Goal: Transaction & Acquisition: Download file/media

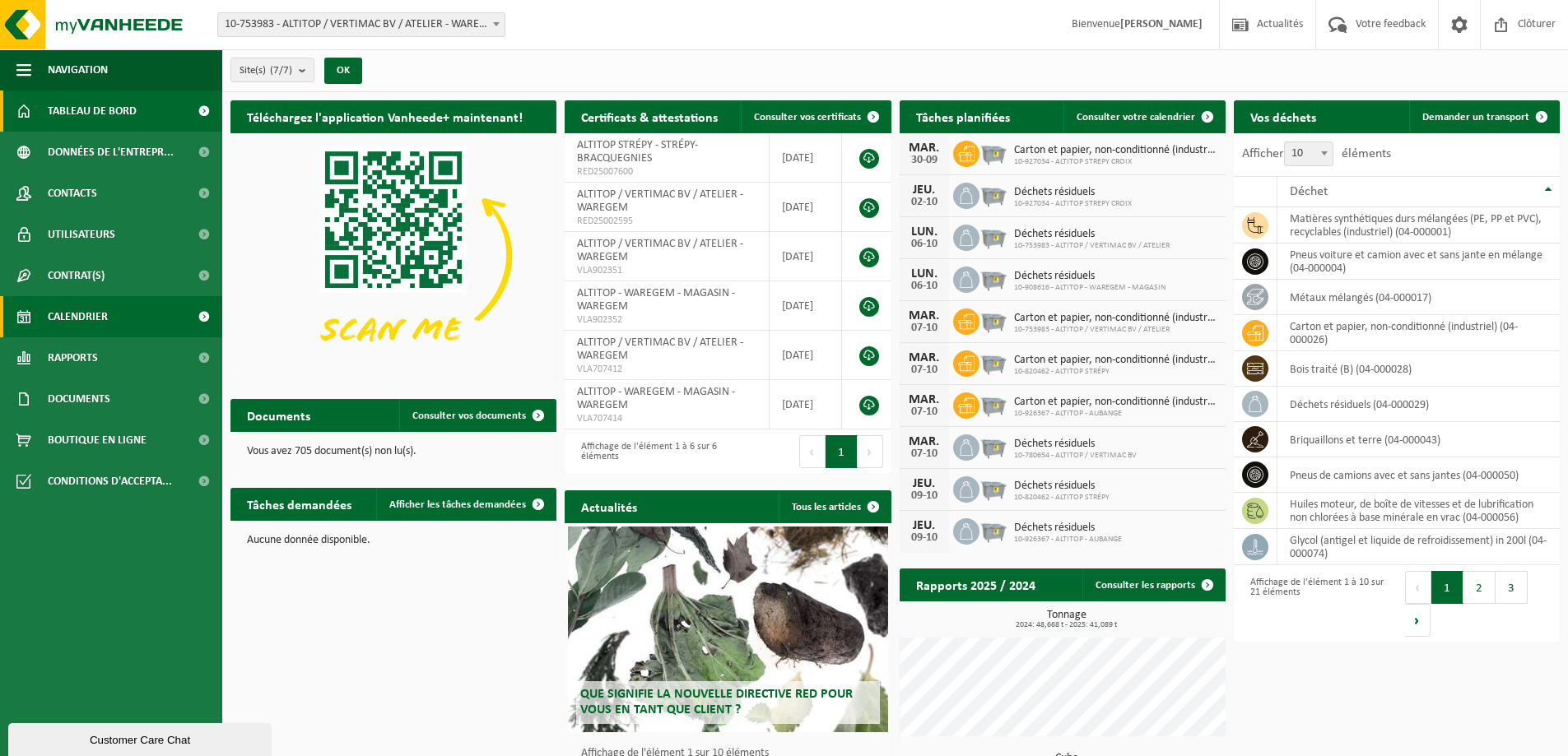
click at [107, 300] on span "Calendrier" at bounding box center [77, 317] width 60 height 41
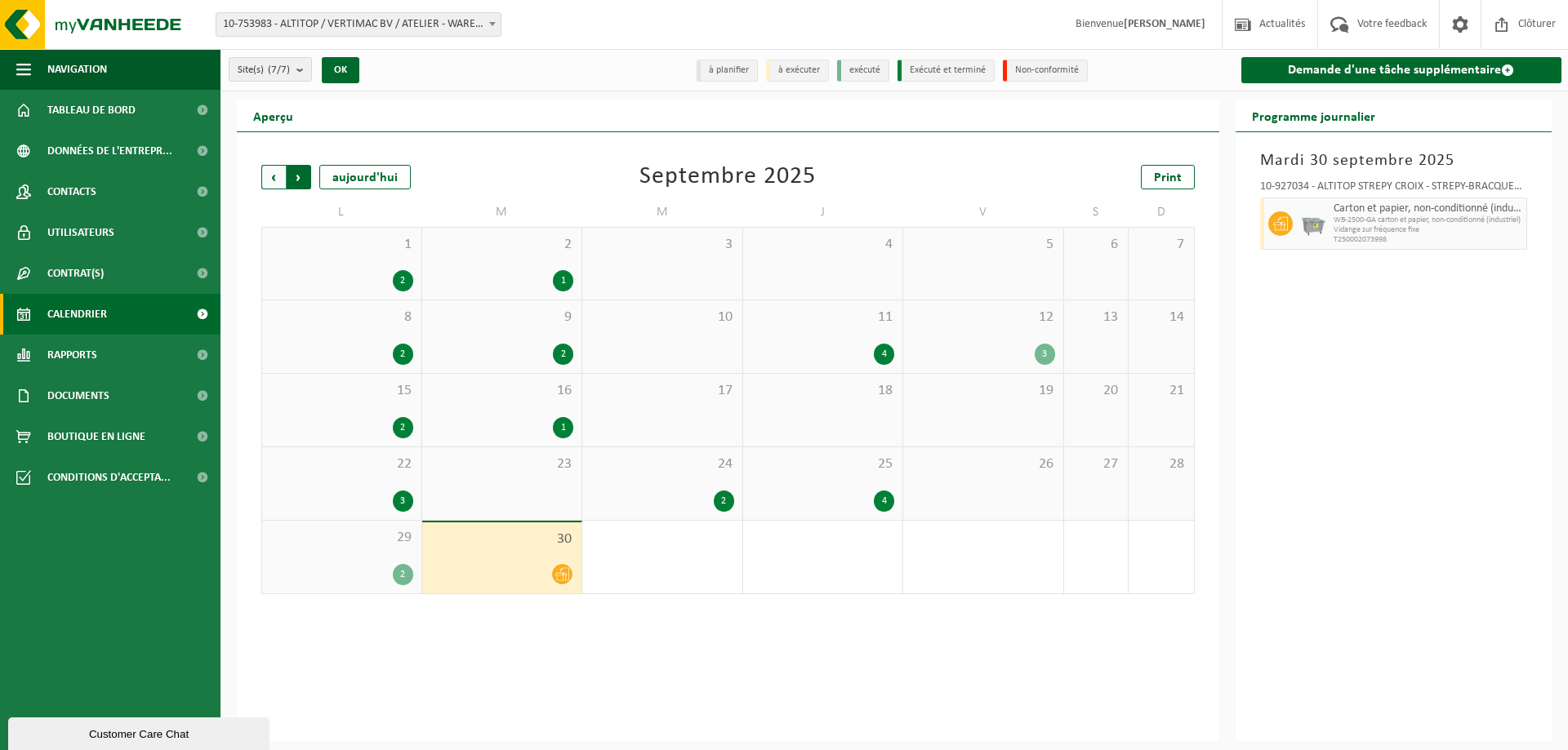
click at [269, 179] on span "Précédent" at bounding box center [273, 177] width 25 height 25
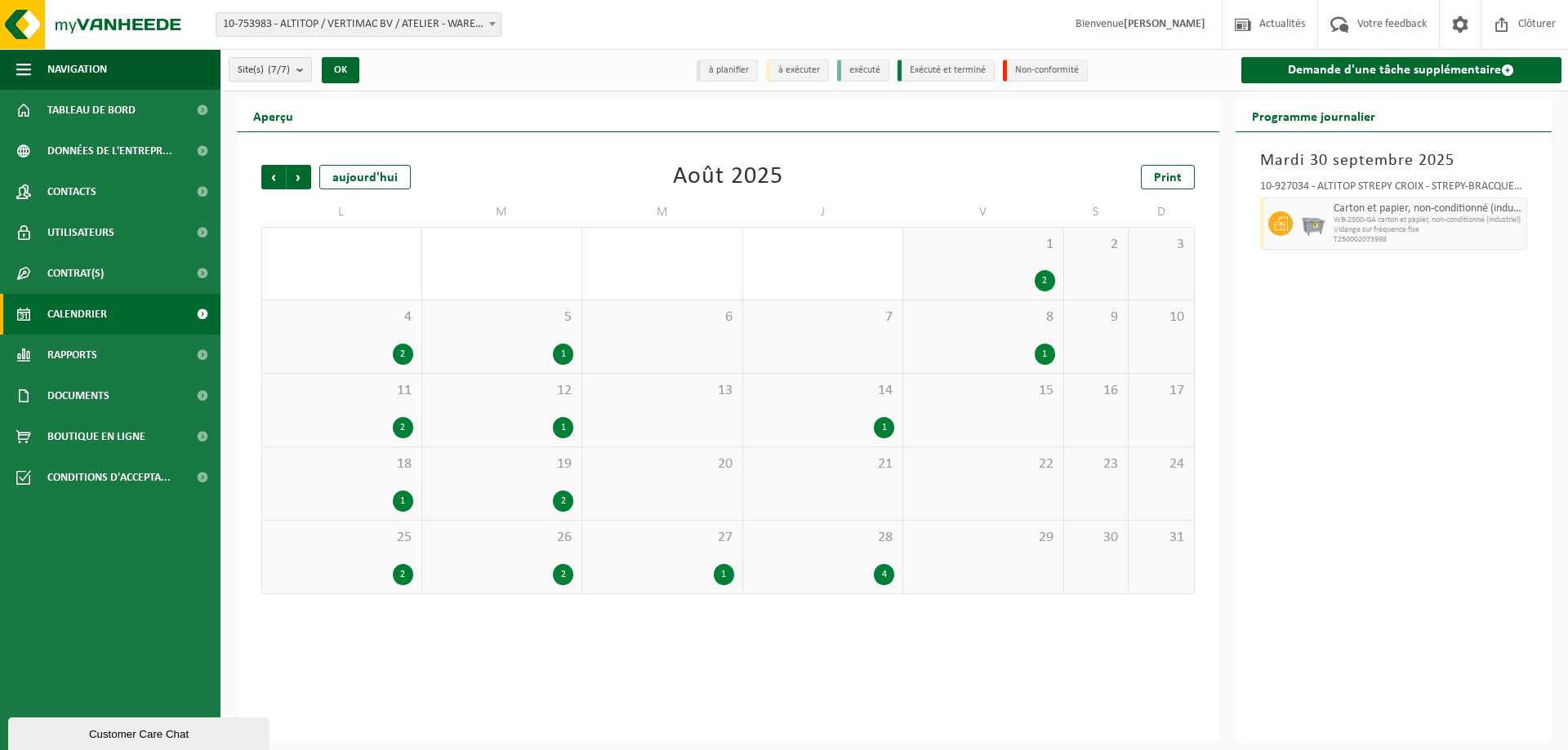
click at [269, 179] on span "Précédent" at bounding box center [273, 177] width 25 height 25
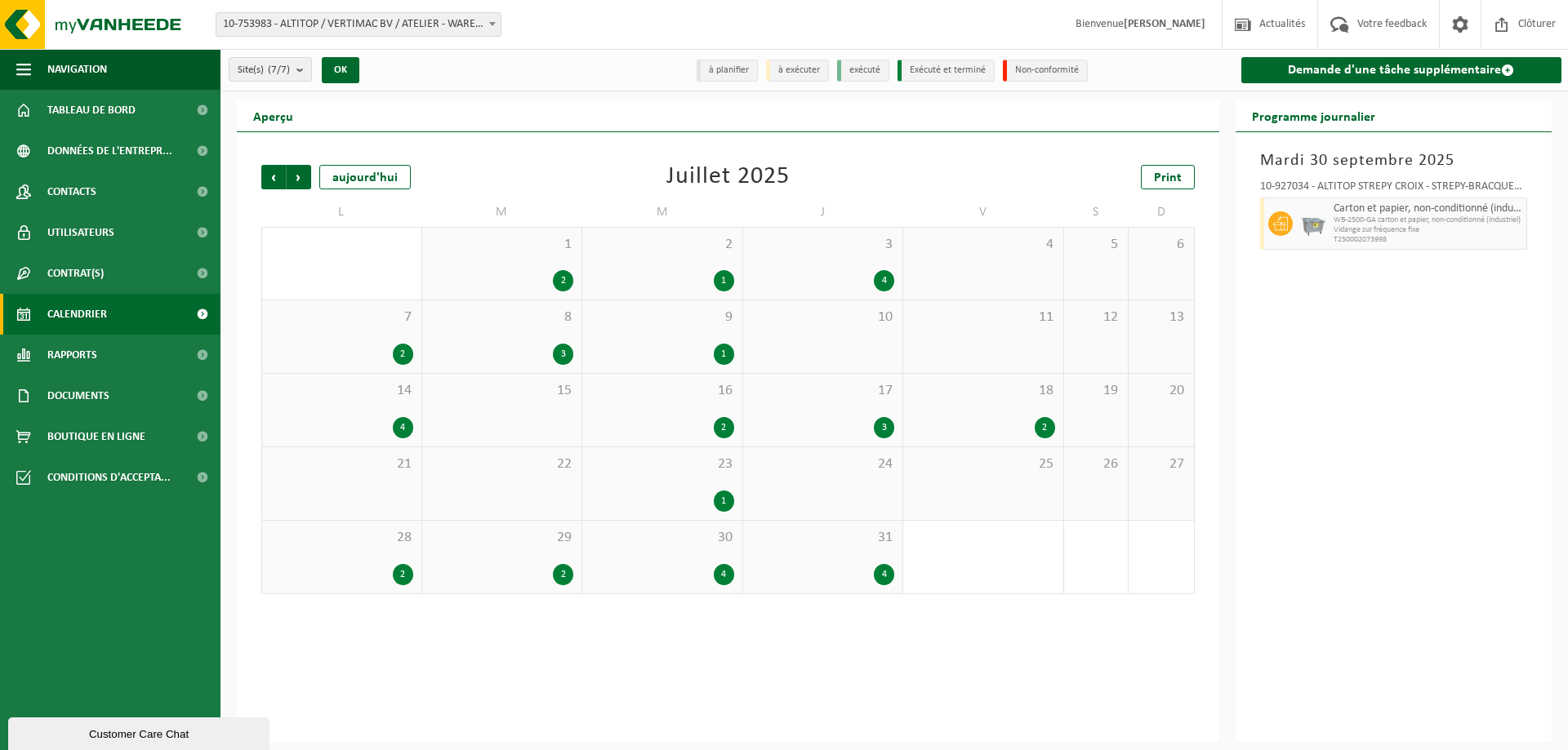
click at [715, 407] on div "16 2" at bounding box center [662, 410] width 160 height 73
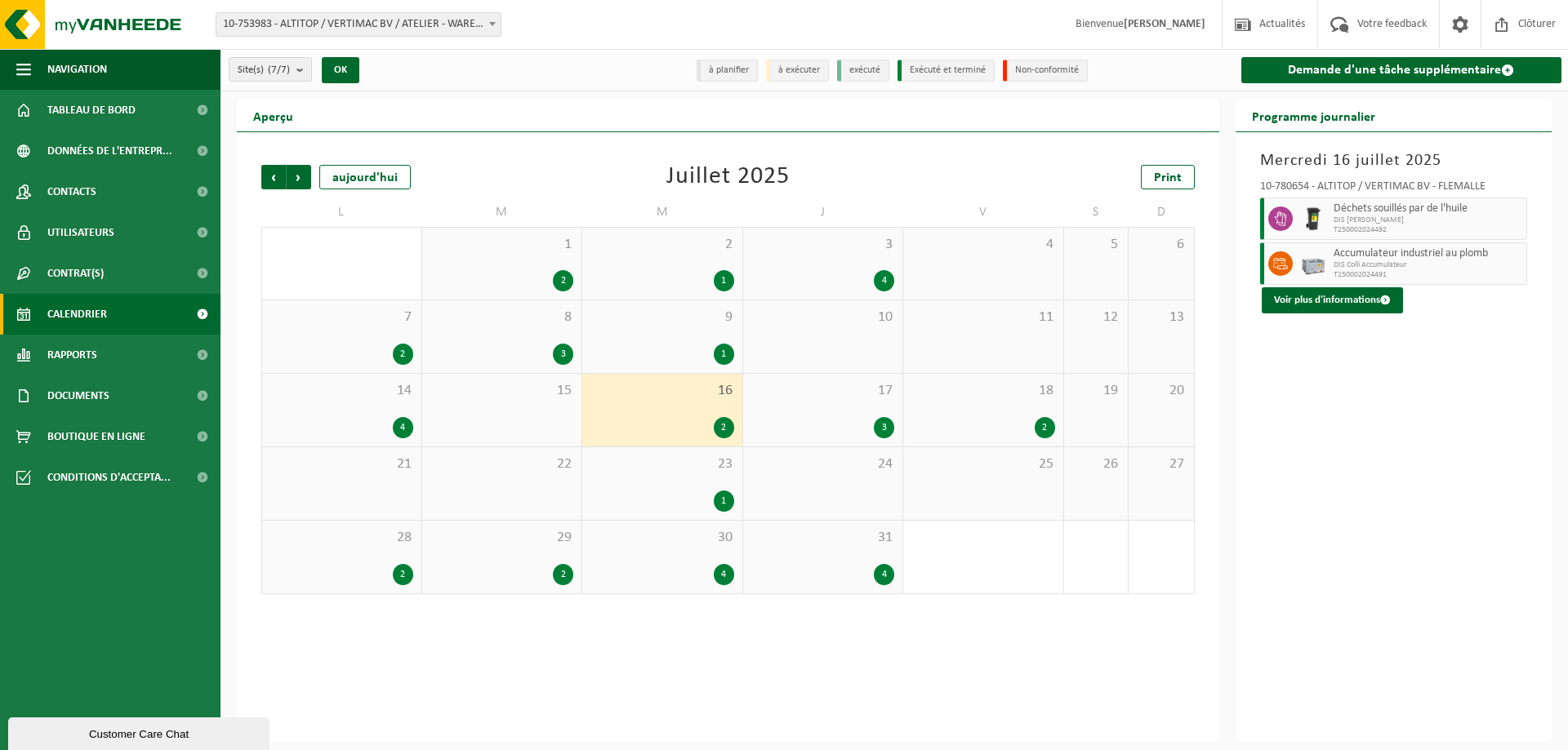
click at [378, 404] on div "14 4" at bounding box center [341, 410] width 160 height 73
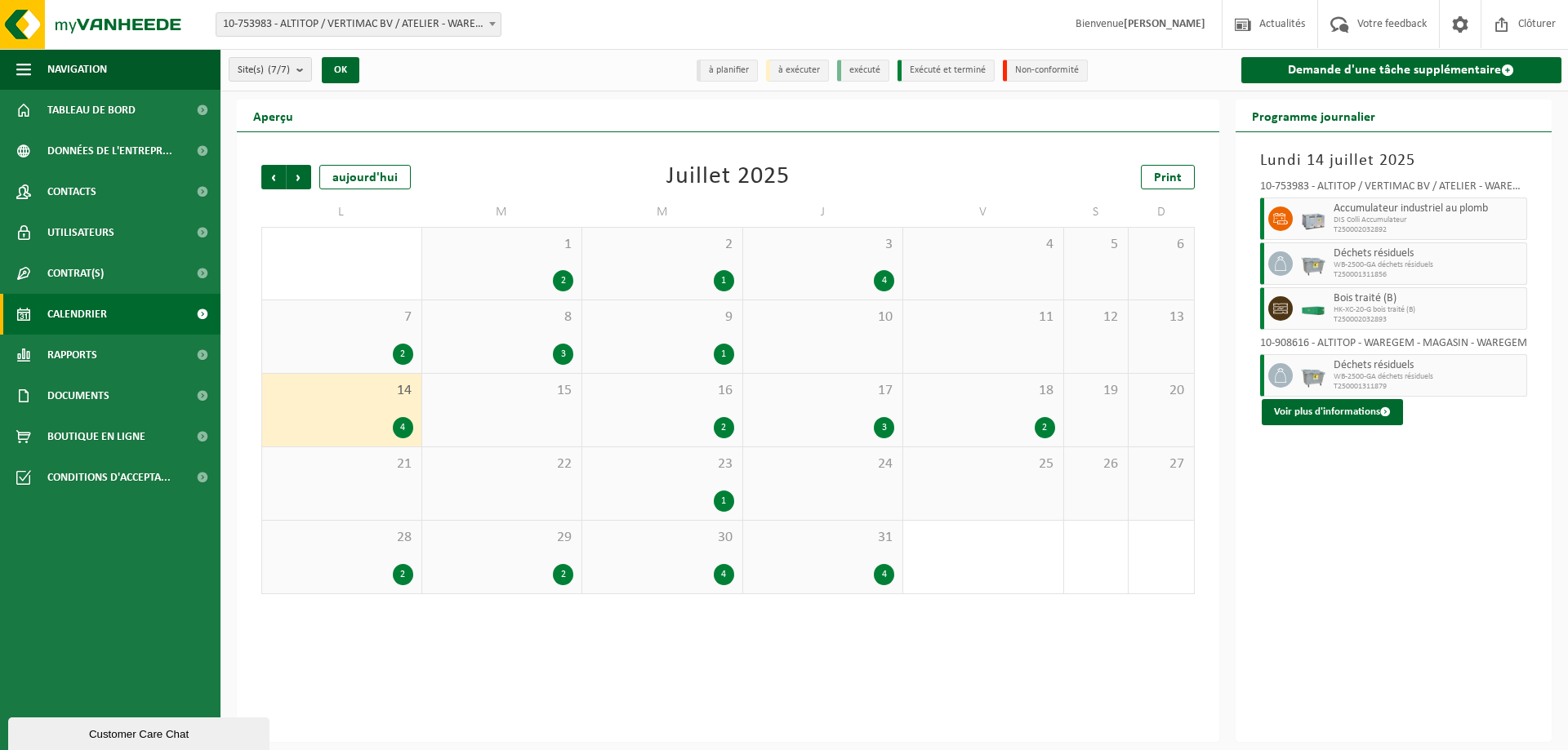
click at [715, 414] on div "16 2" at bounding box center [662, 410] width 160 height 73
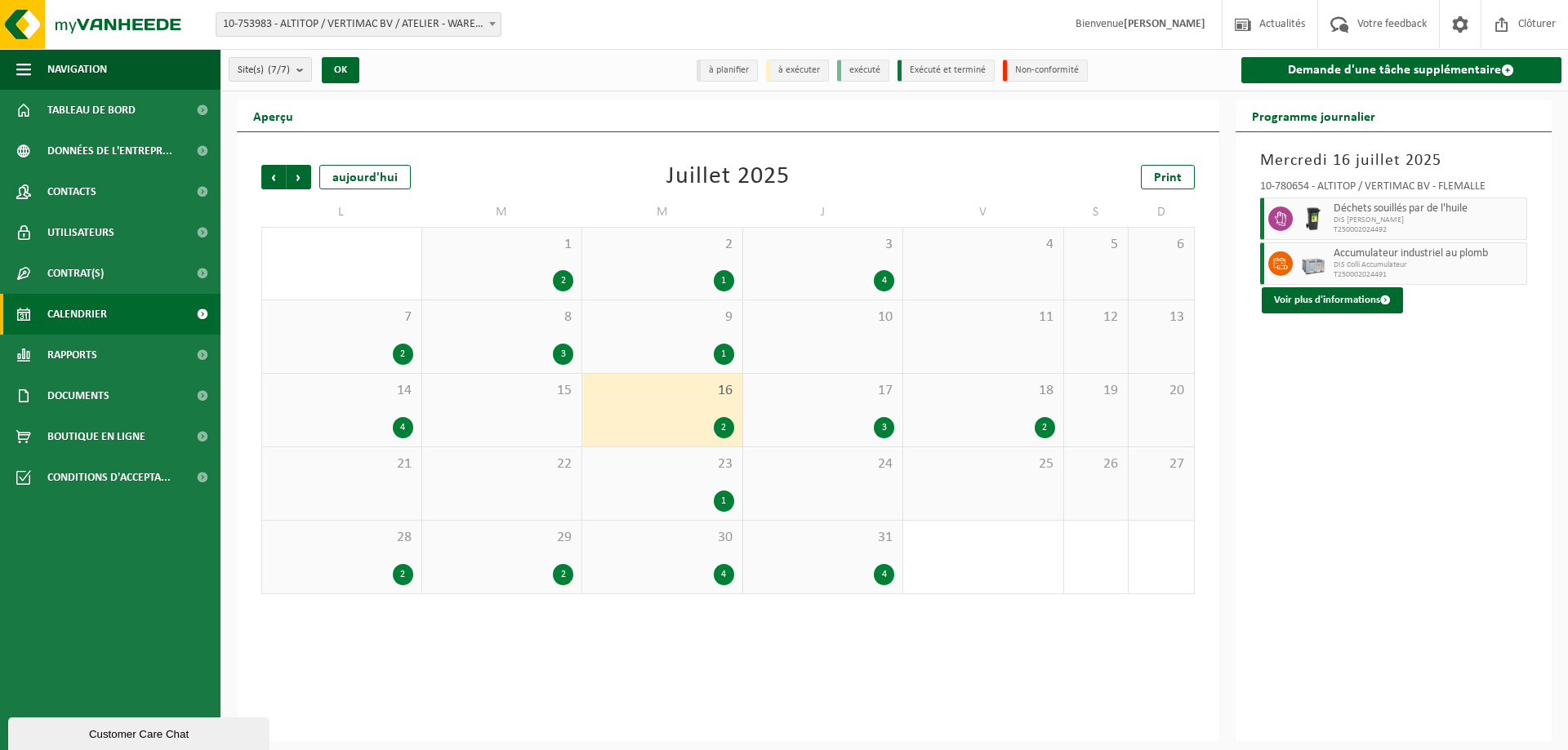
click at [821, 389] on span "17" at bounding box center [823, 390] width 144 height 18
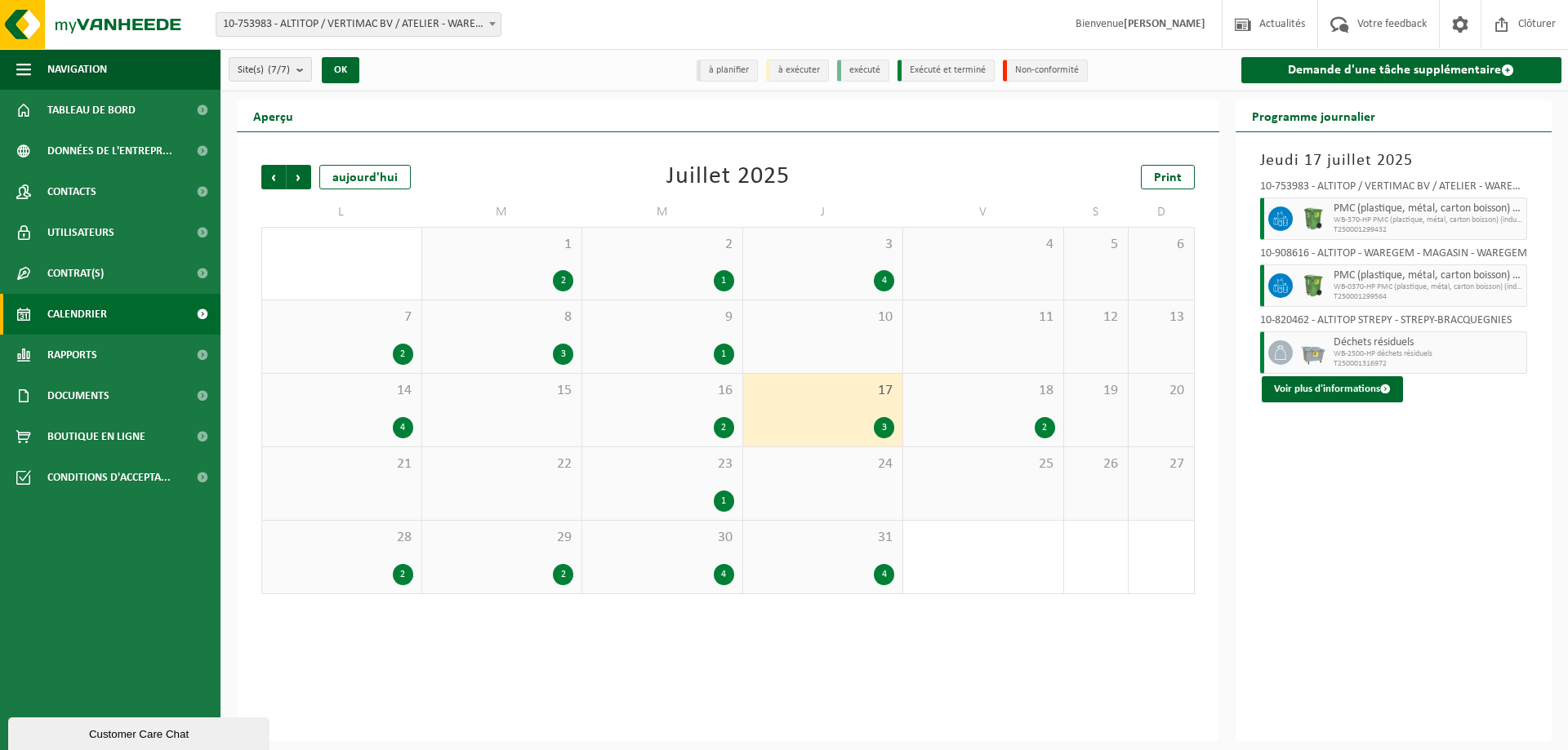
click at [976, 398] on span "18" at bounding box center [984, 390] width 144 height 18
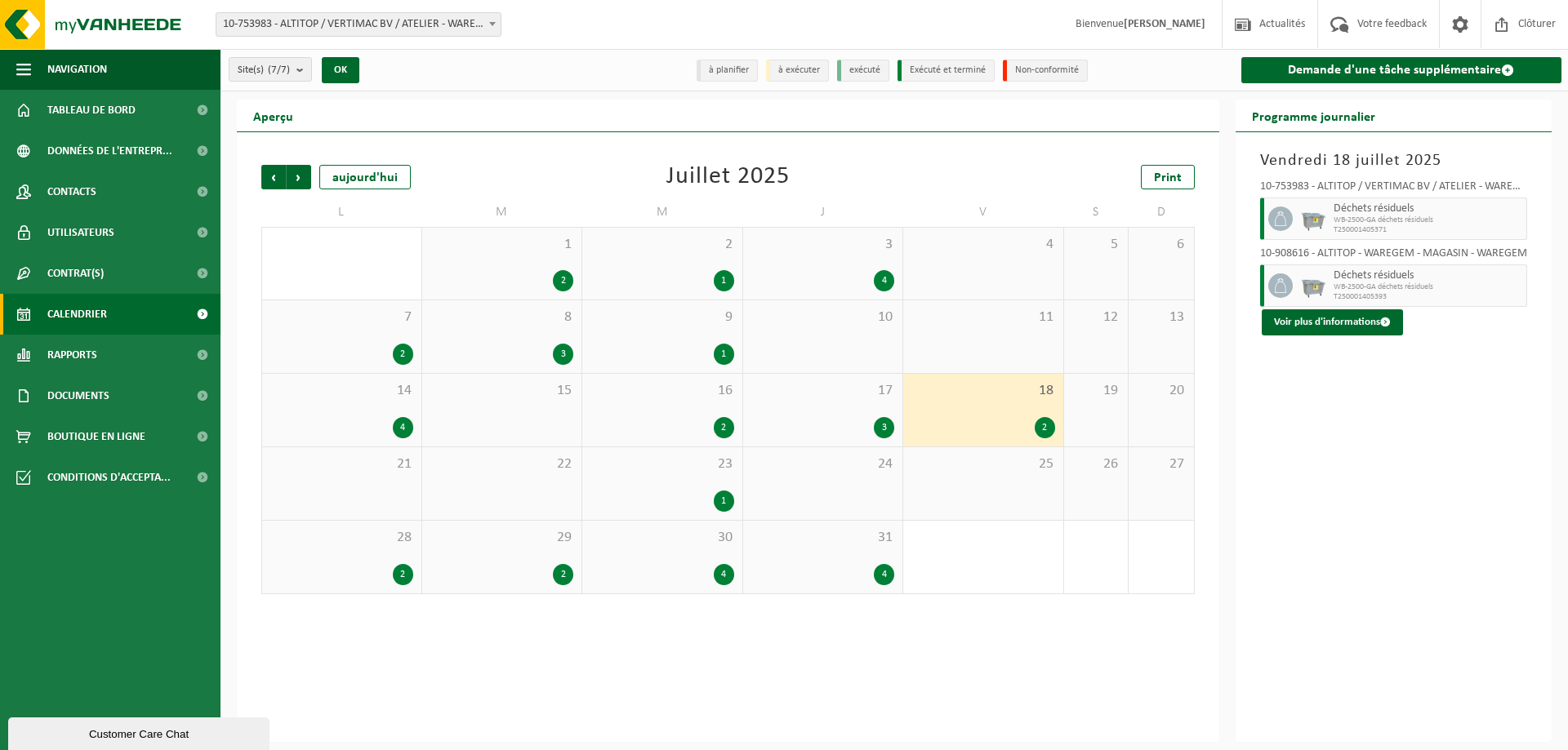
click at [401, 540] on span "28" at bounding box center [341, 537] width 143 height 18
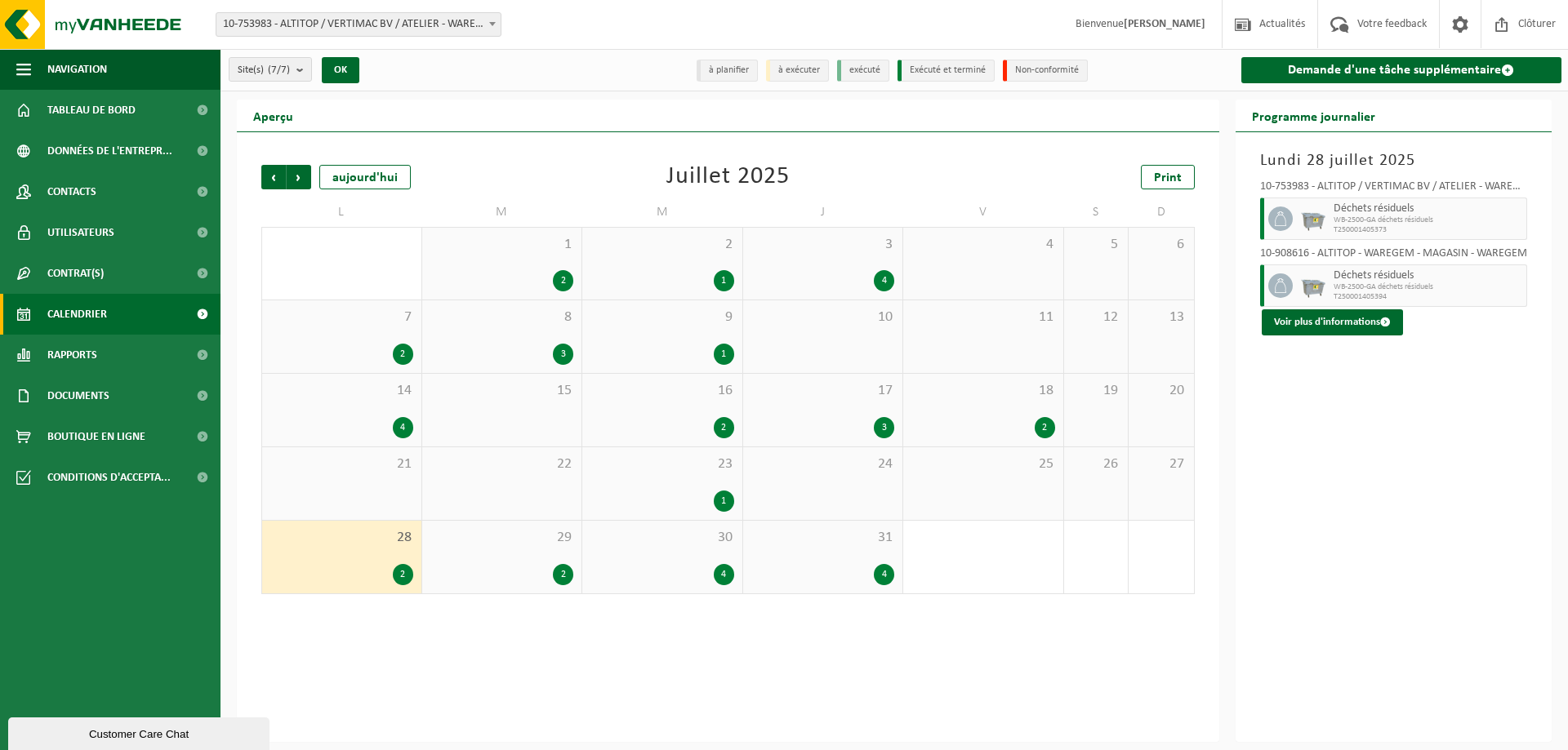
drag, startPoint x: 549, startPoint y: 552, endPoint x: 564, endPoint y: 542, distance: 18.0
click at [550, 552] on div "29 2" at bounding box center [501, 557] width 160 height 73
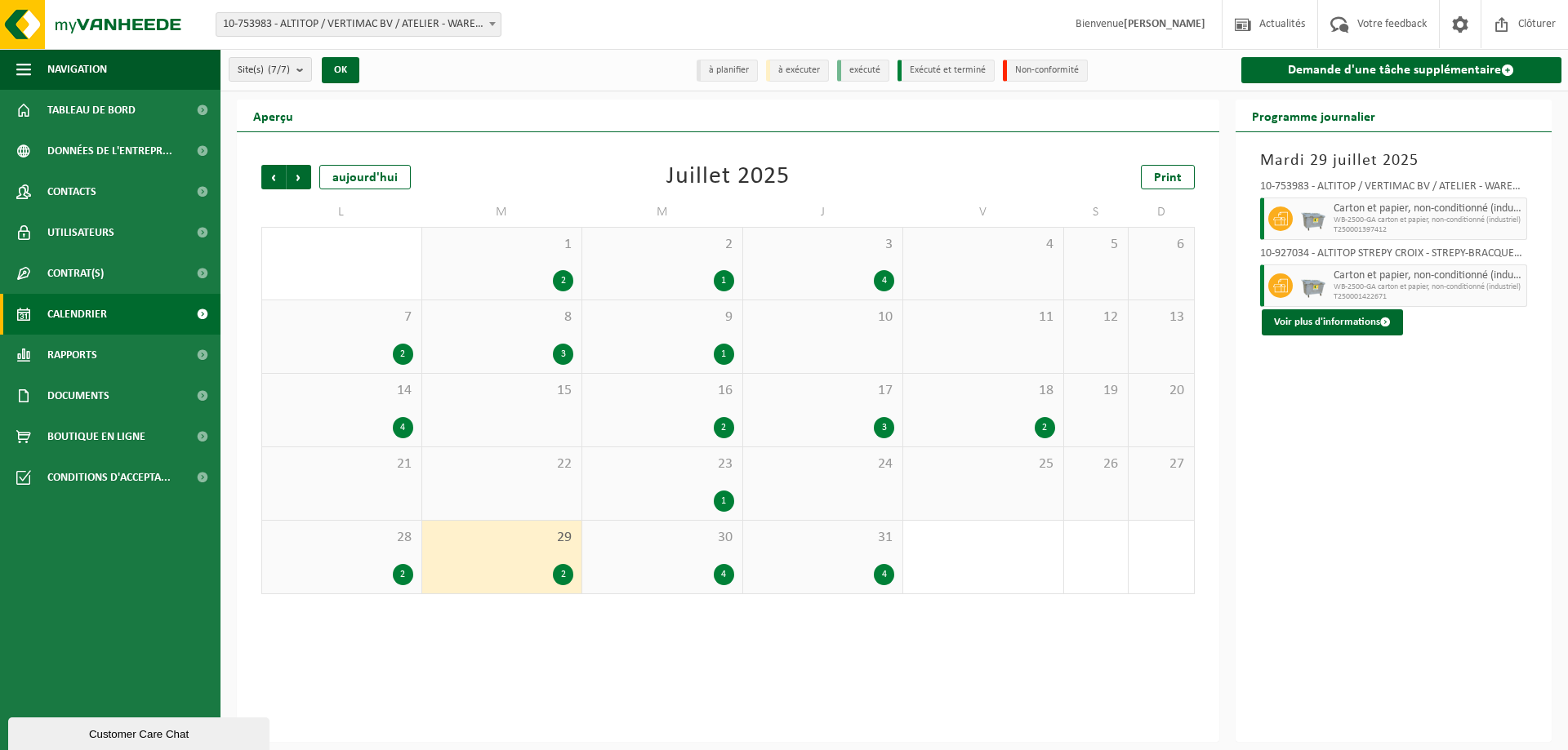
click at [692, 544] on span "30" at bounding box center [663, 537] width 144 height 18
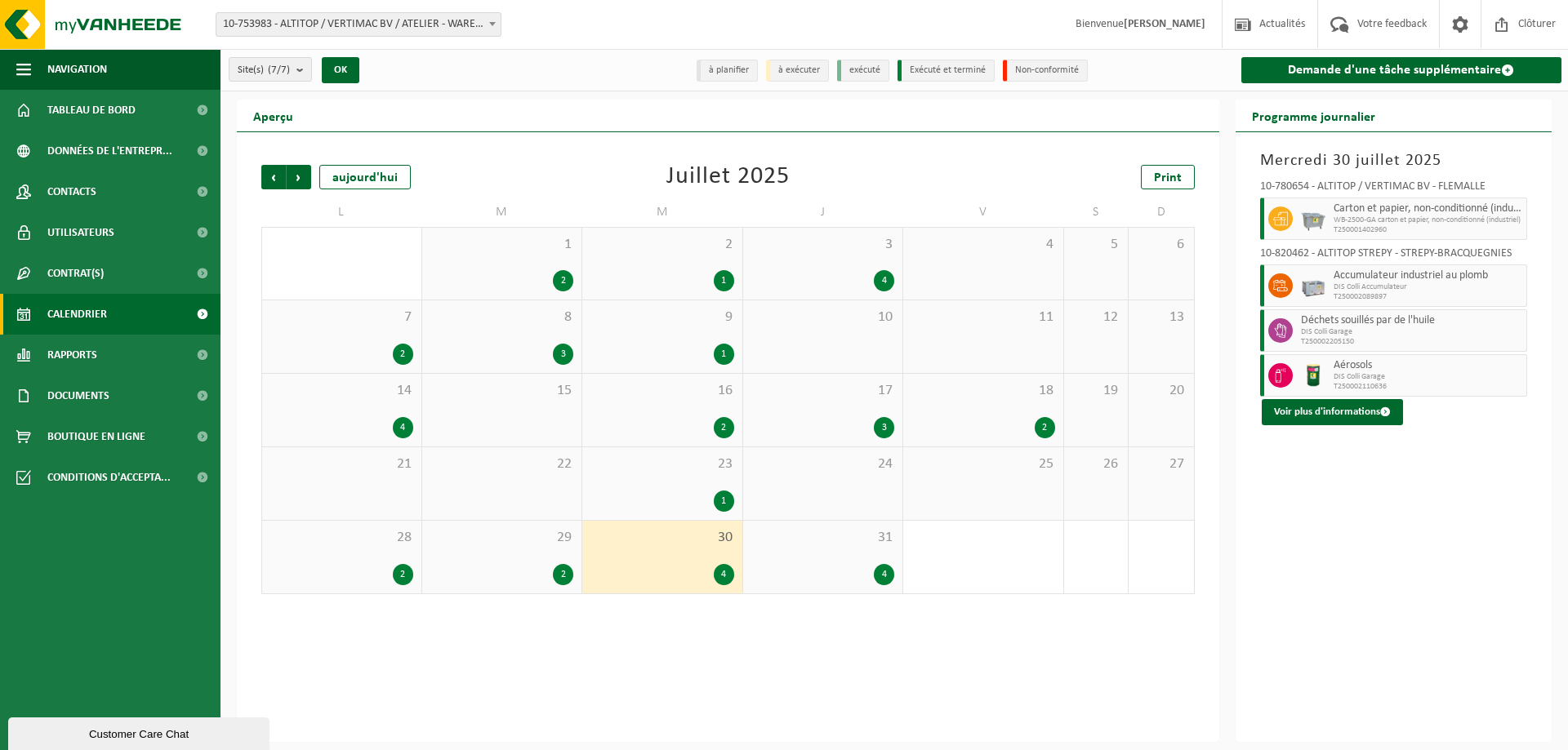
click at [840, 571] on div "4" at bounding box center [823, 574] width 144 height 21
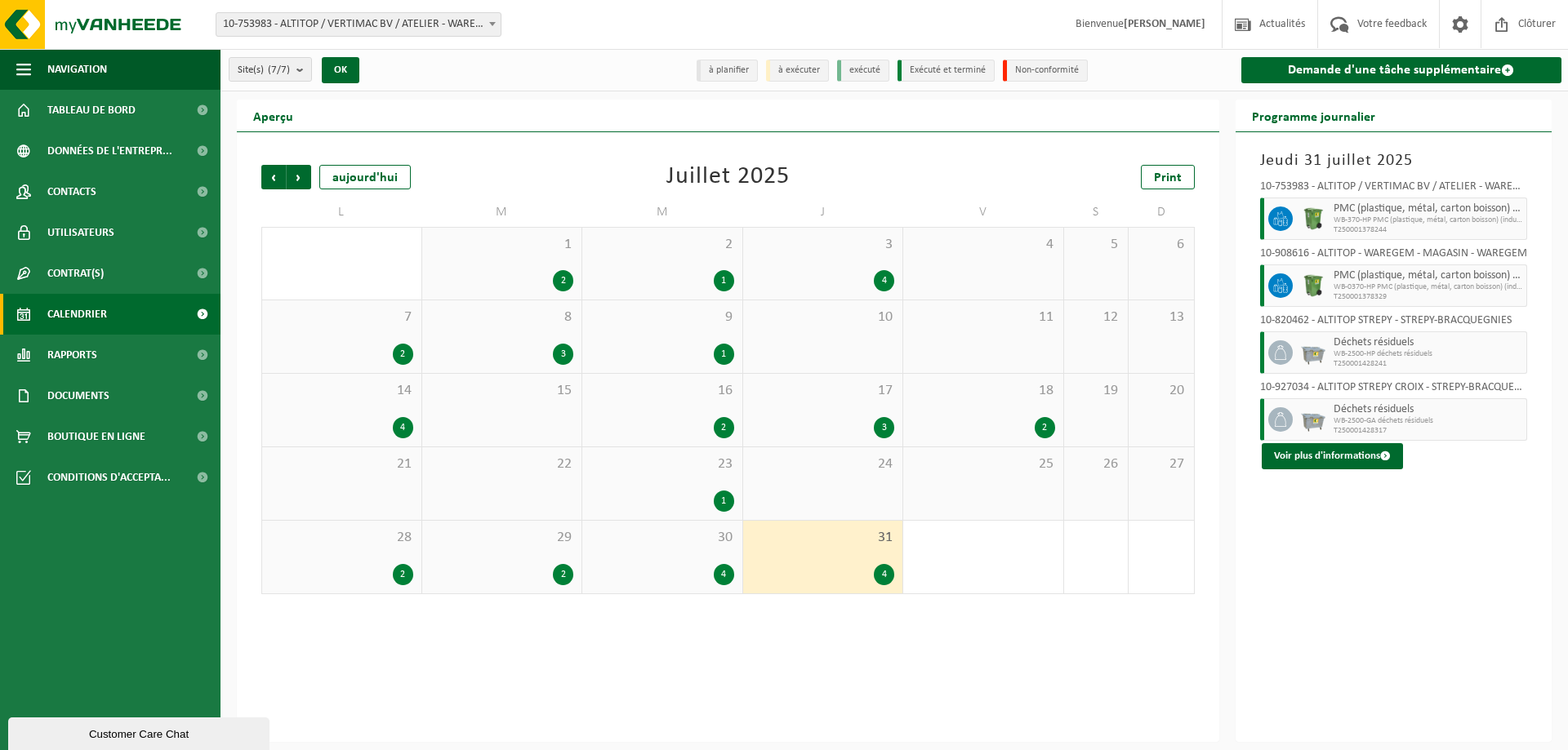
click at [373, 344] on div "2" at bounding box center [341, 354] width 143 height 21
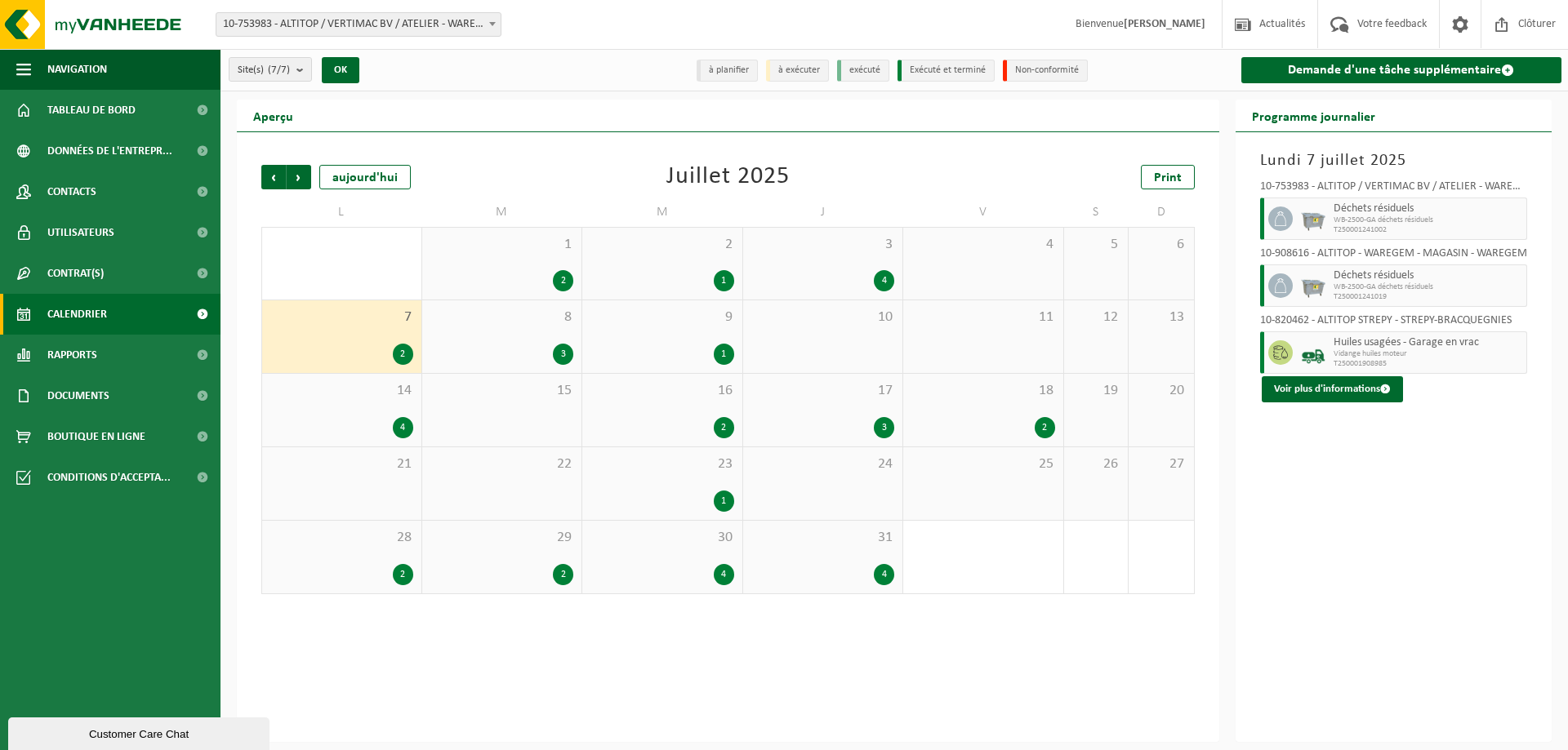
click at [518, 344] on div "3" at bounding box center [502, 354] width 144 height 21
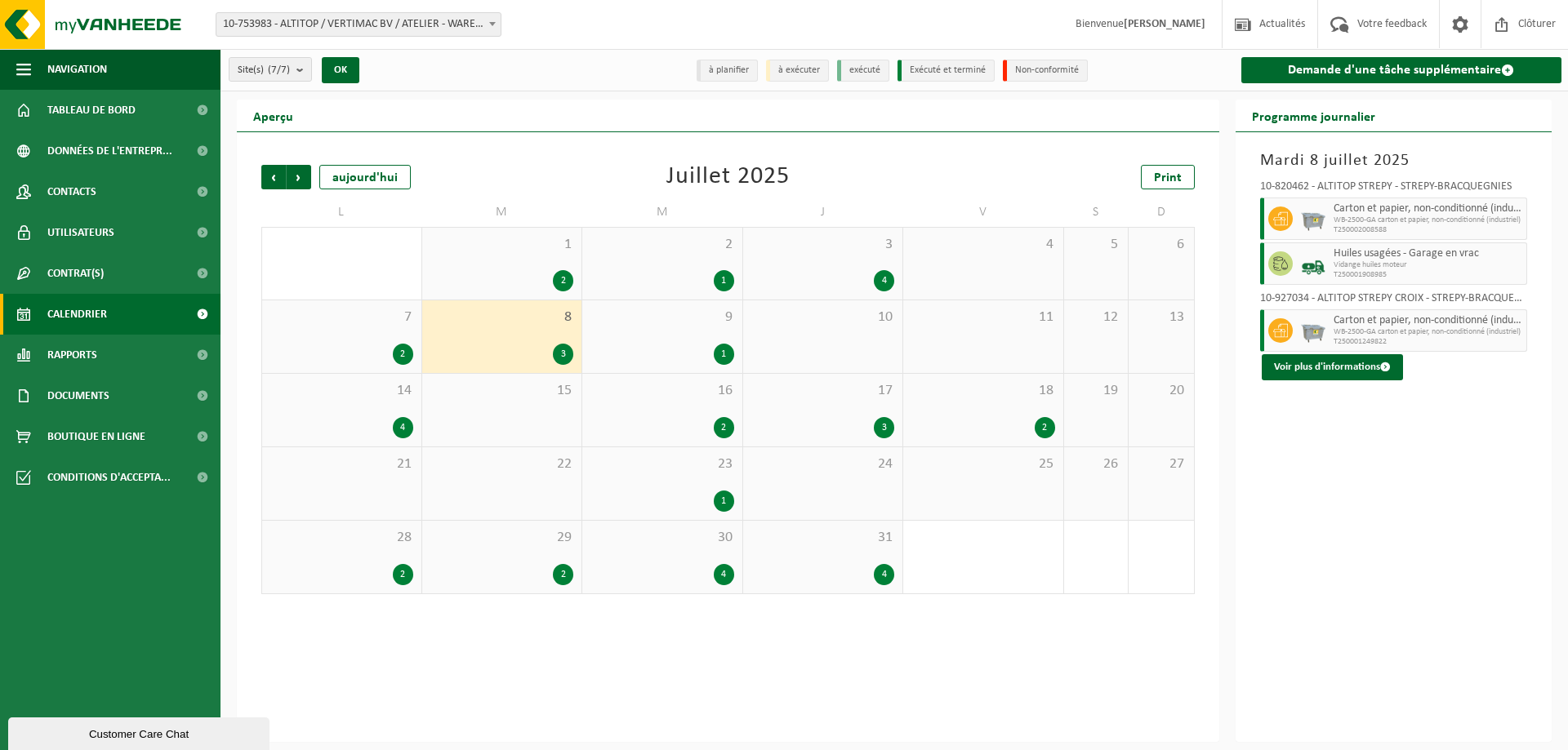
click at [648, 355] on div "1" at bounding box center [663, 354] width 144 height 21
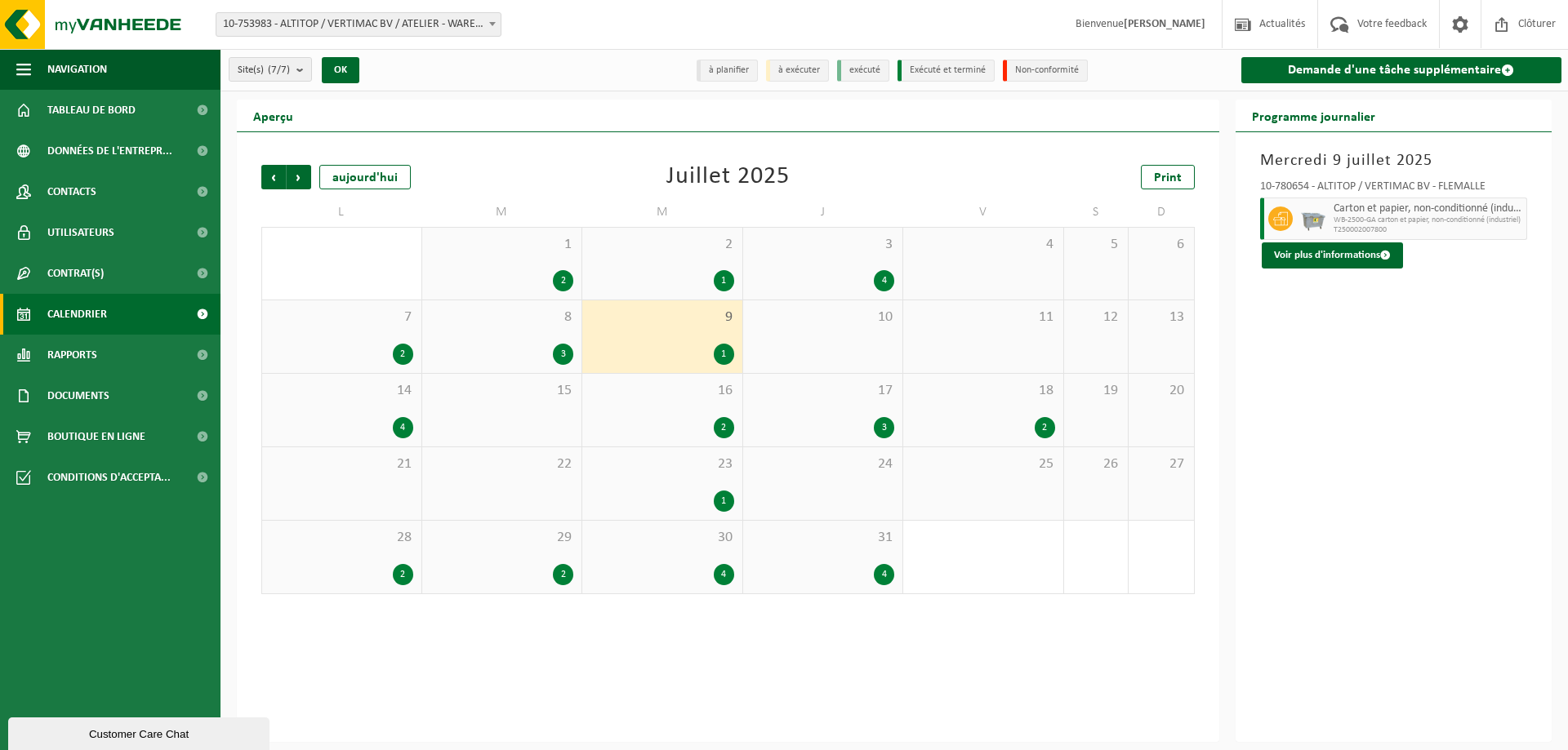
click at [842, 263] on div "3 4" at bounding box center [822, 264] width 160 height 72
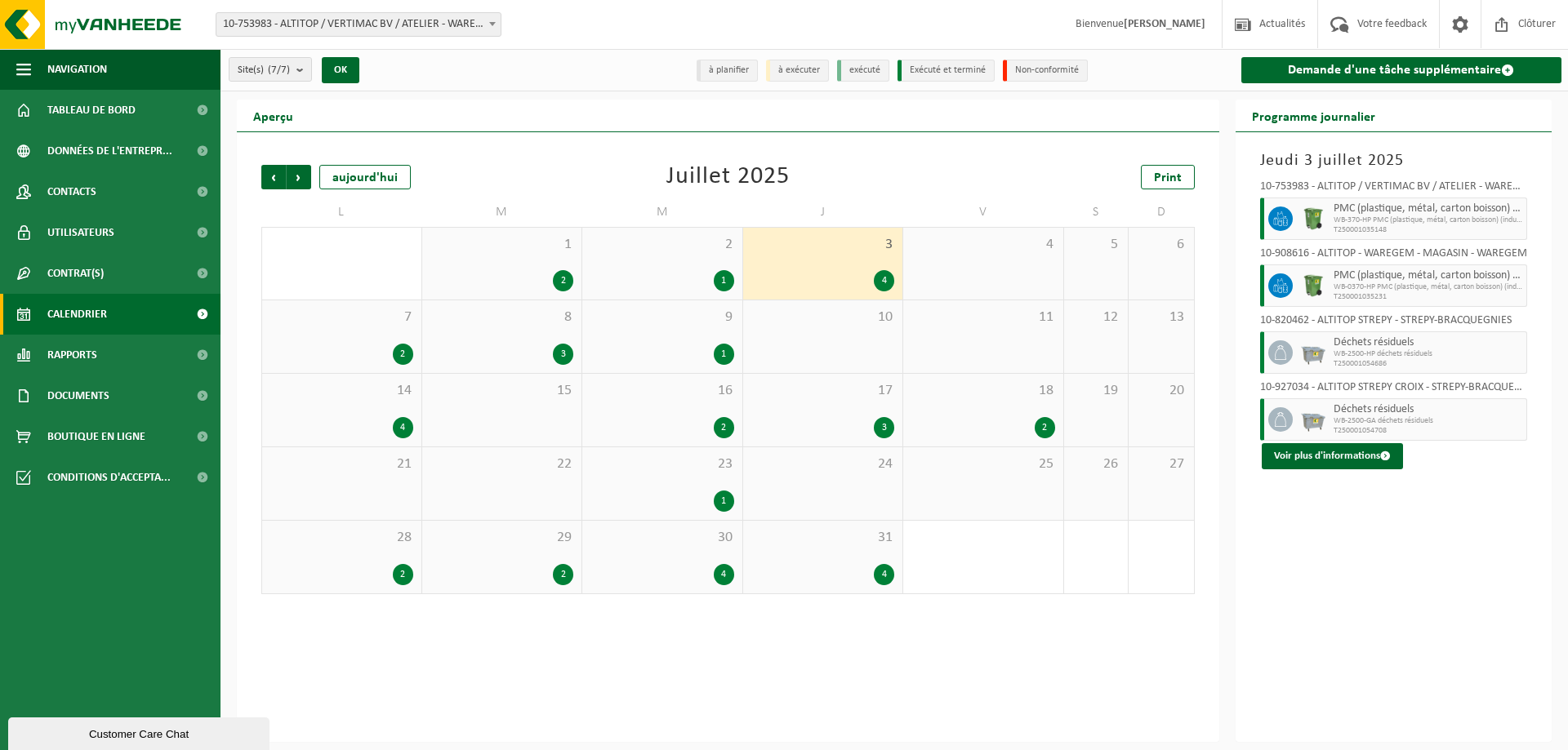
click at [745, 244] on div "3 4" at bounding box center [822, 264] width 160 height 72
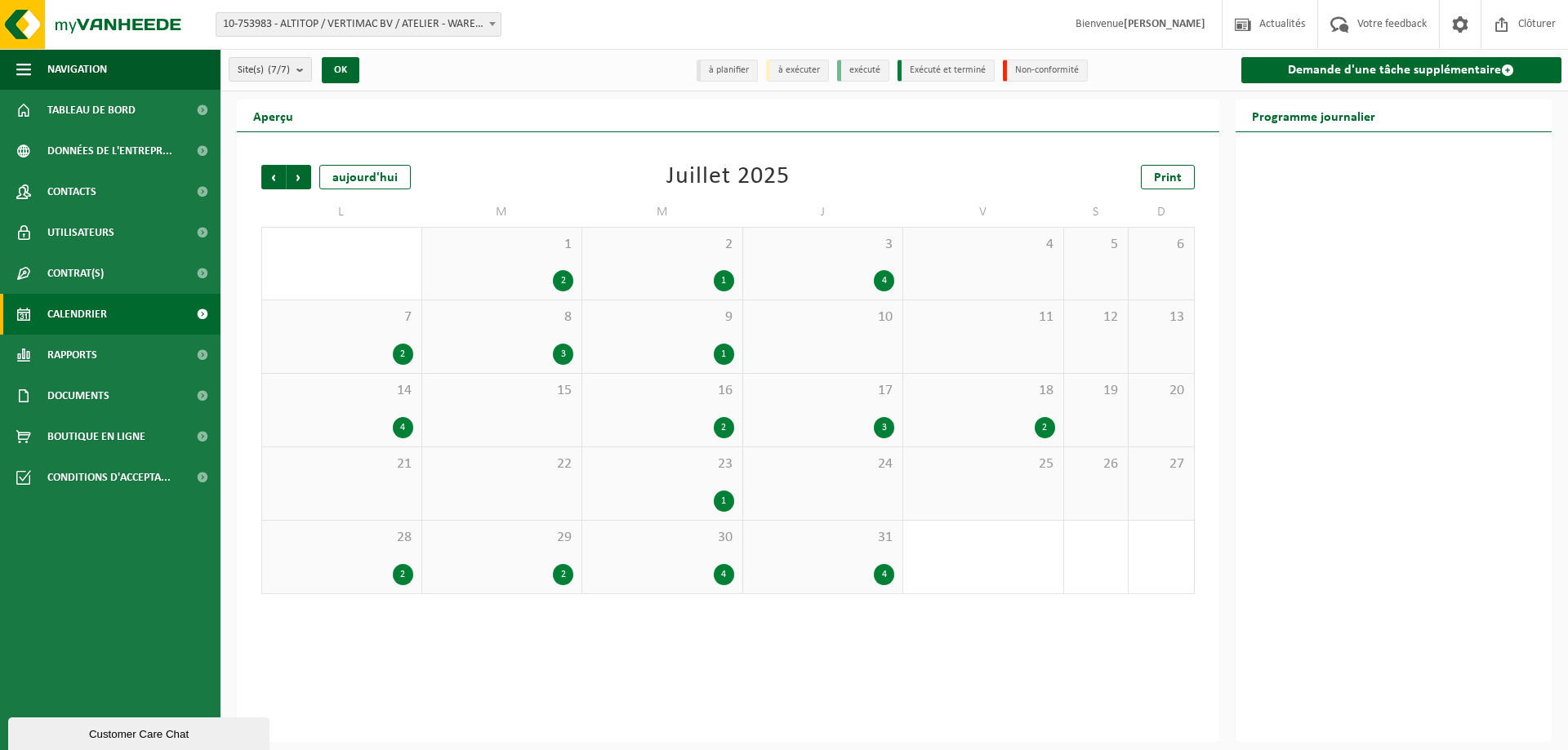
click at [683, 266] on div "2 1" at bounding box center [662, 264] width 160 height 72
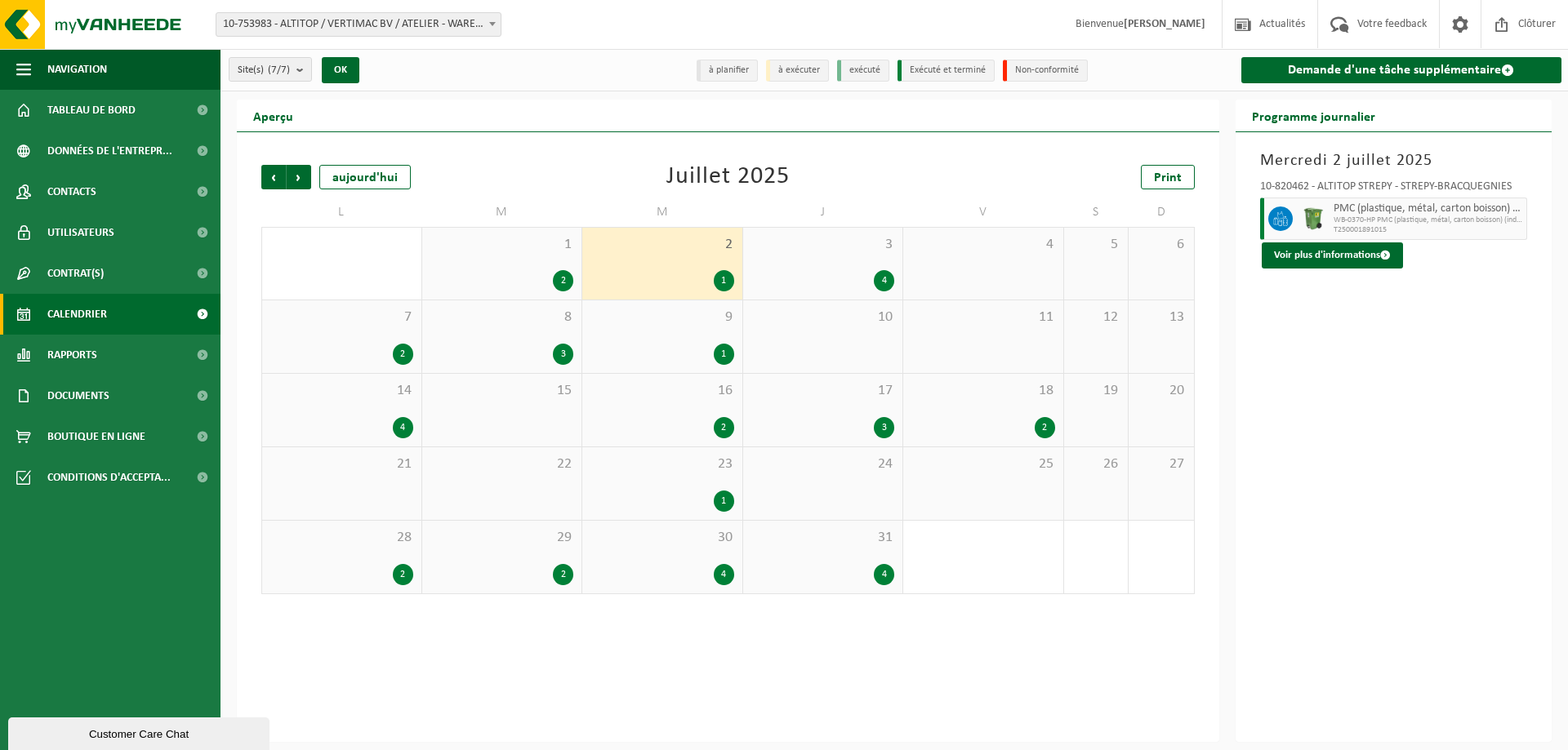
click at [535, 271] on div "2" at bounding box center [502, 280] width 144 height 21
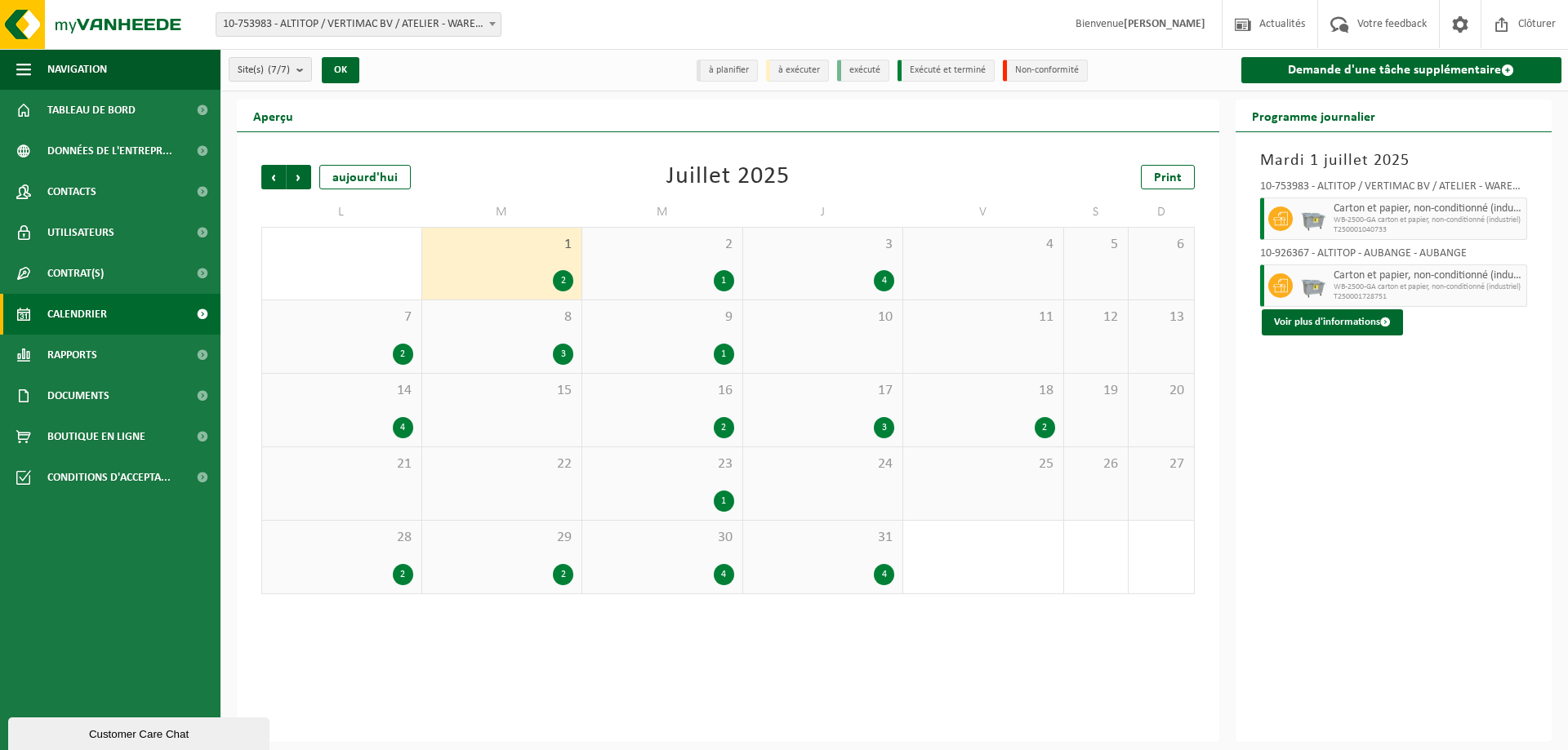
click at [410, 403] on div "14 4" at bounding box center [341, 410] width 160 height 73
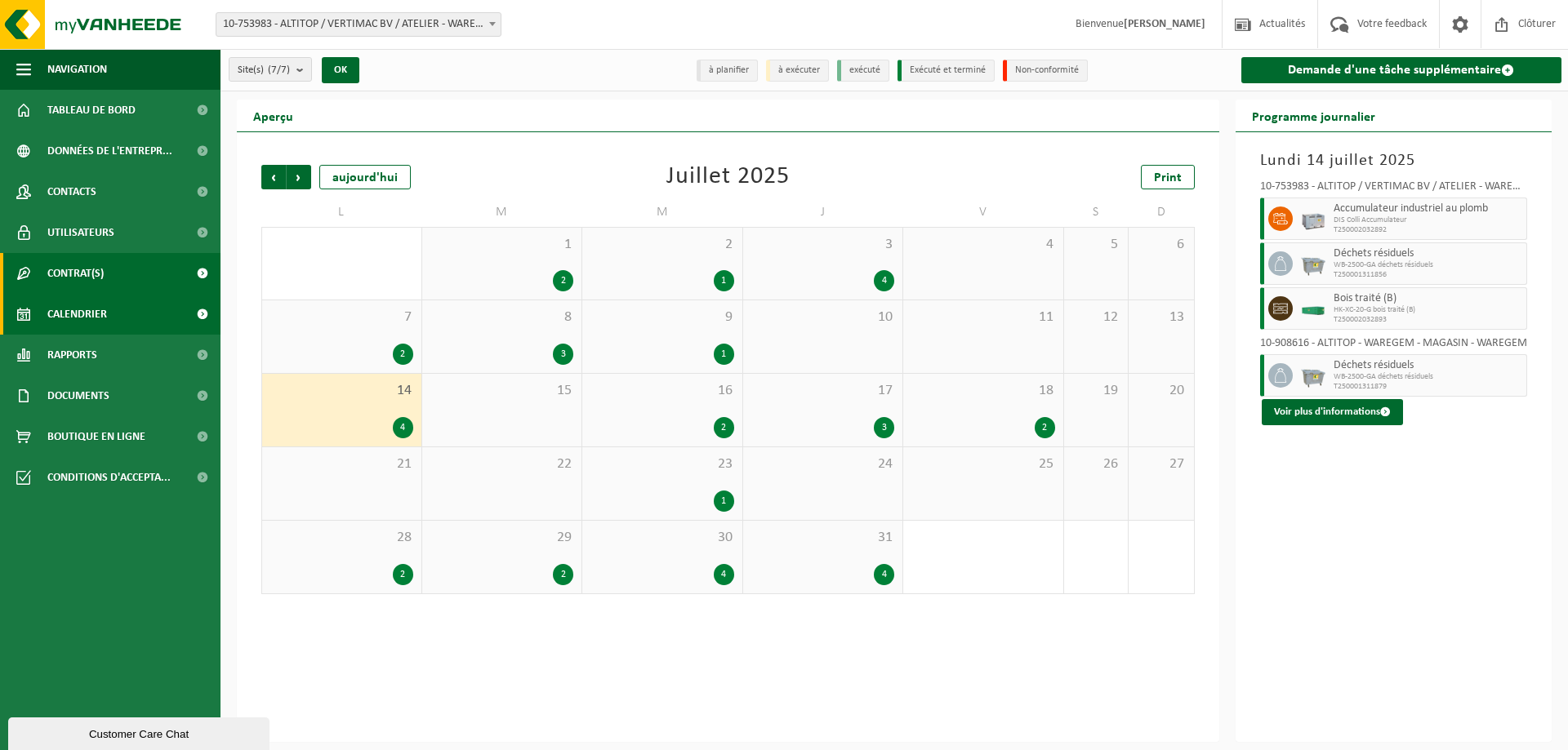
click at [117, 276] on link "Contrat(s)" at bounding box center [110, 273] width 221 height 41
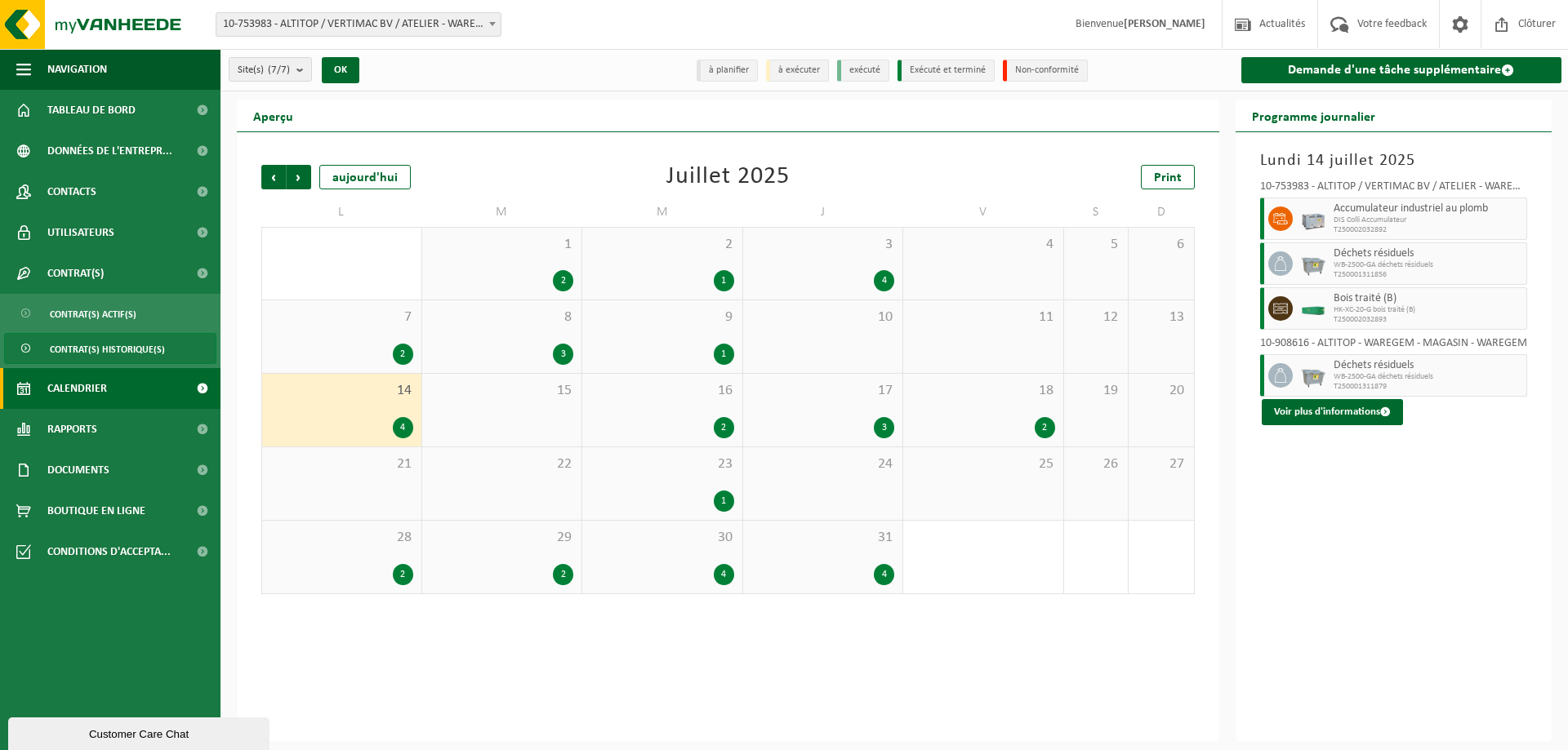
click at [166, 339] on link "Contrat(s) historique(s)" at bounding box center [110, 349] width 212 height 31
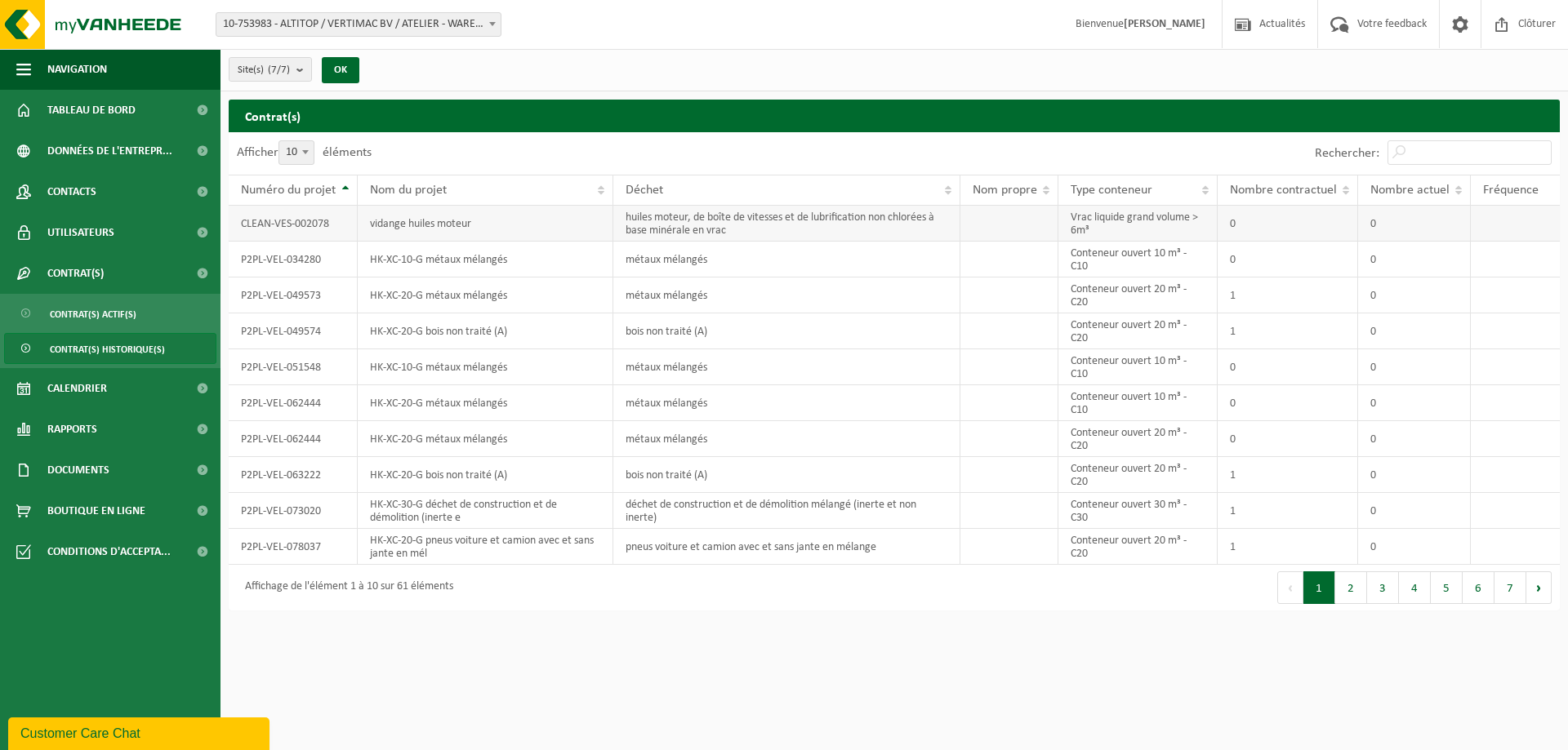
click at [1113, 221] on td "Vrac liquide grand volume > 6m³" at bounding box center [1138, 223] width 160 height 36
click at [977, 541] on td at bounding box center [1010, 546] width 98 height 36
click at [1343, 548] on td "1" at bounding box center [1287, 546] width 140 height 36
click at [1341, 549] on td "1" at bounding box center [1287, 546] width 140 height 36
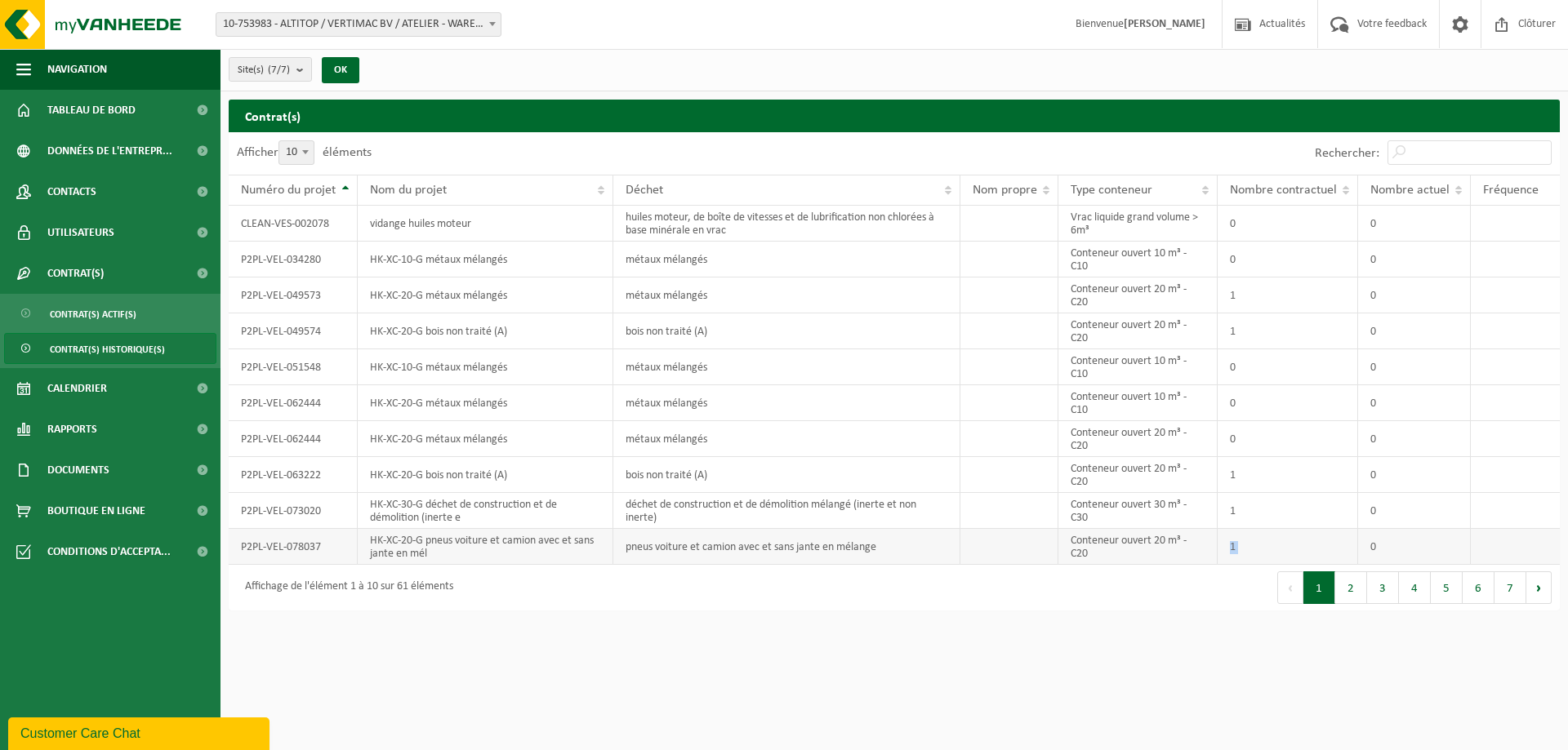
click at [1341, 549] on td "1" at bounding box center [1287, 546] width 140 height 36
click at [126, 442] on link "Rapports" at bounding box center [110, 429] width 221 height 41
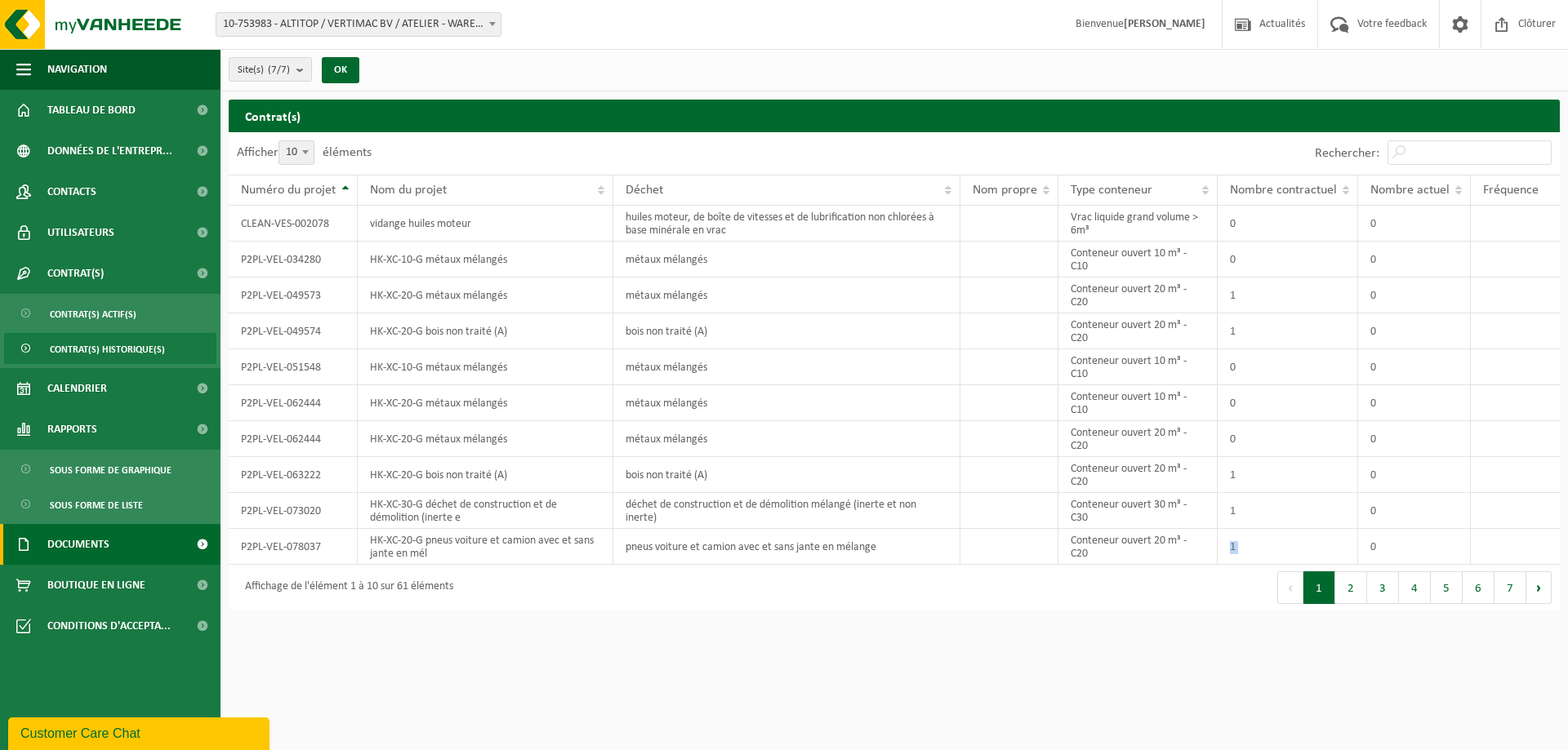
click at [127, 541] on link "Documents" at bounding box center [110, 544] width 221 height 41
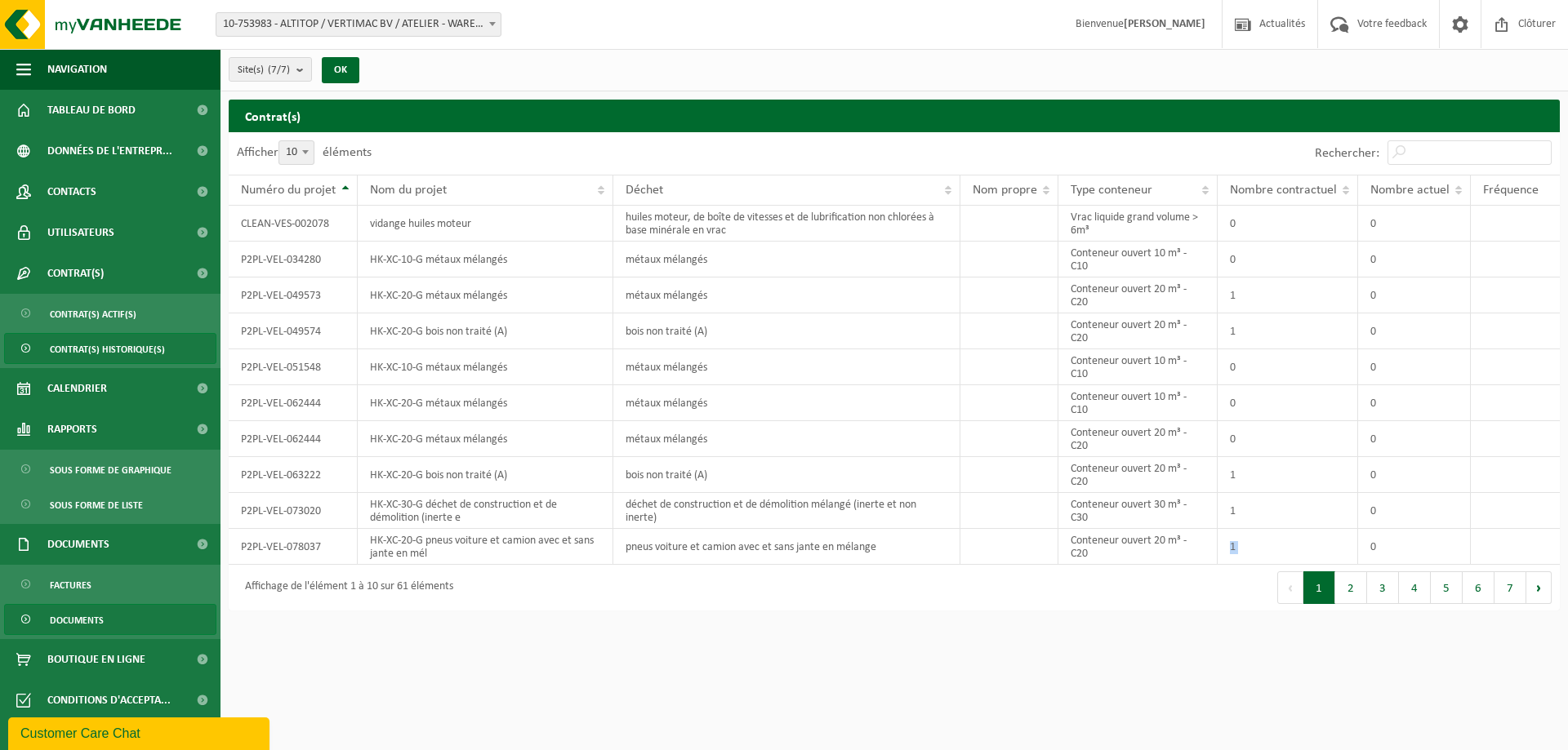
click at [114, 620] on link "Documents" at bounding box center [110, 620] width 212 height 31
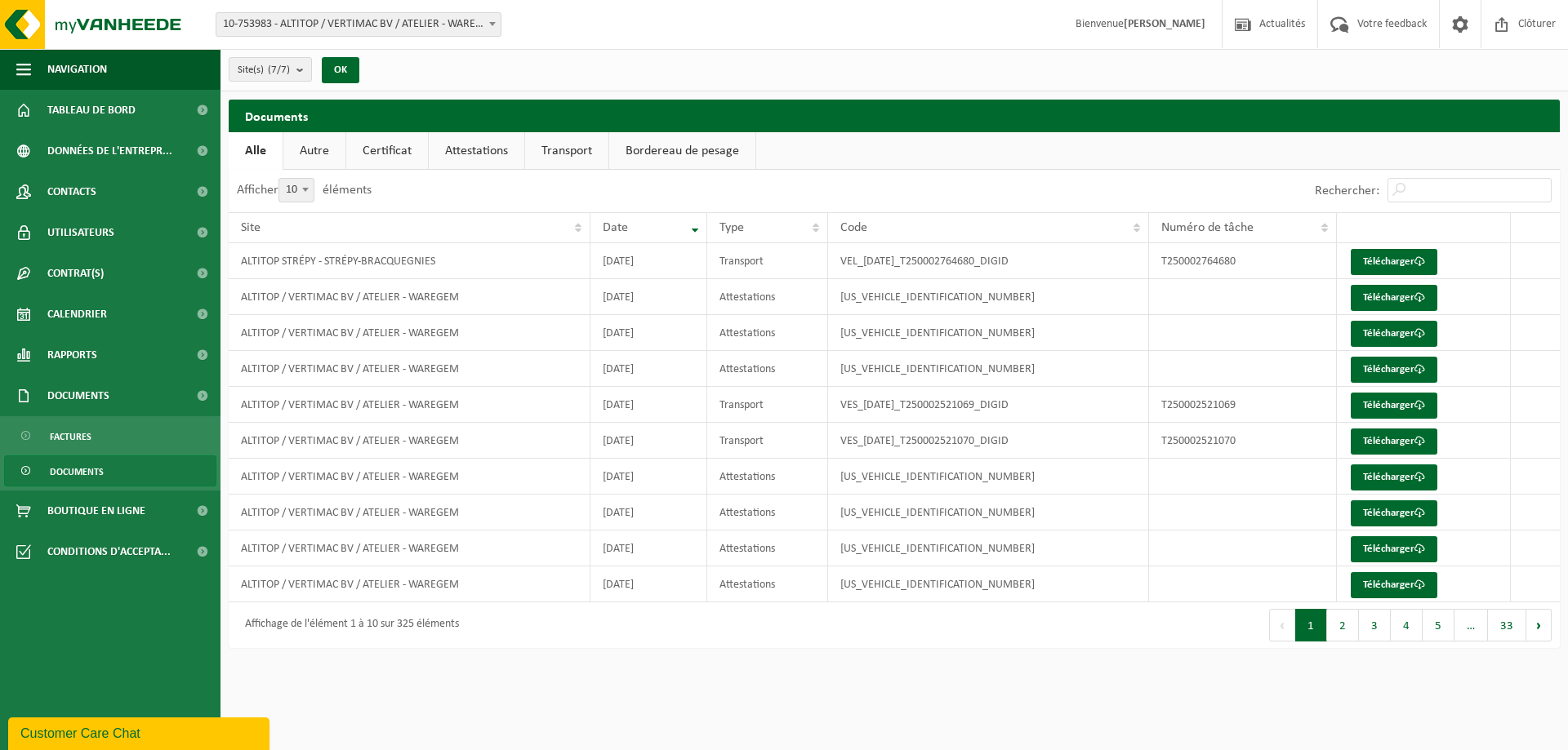
click at [539, 147] on link "Transport" at bounding box center [567, 150] width 83 height 38
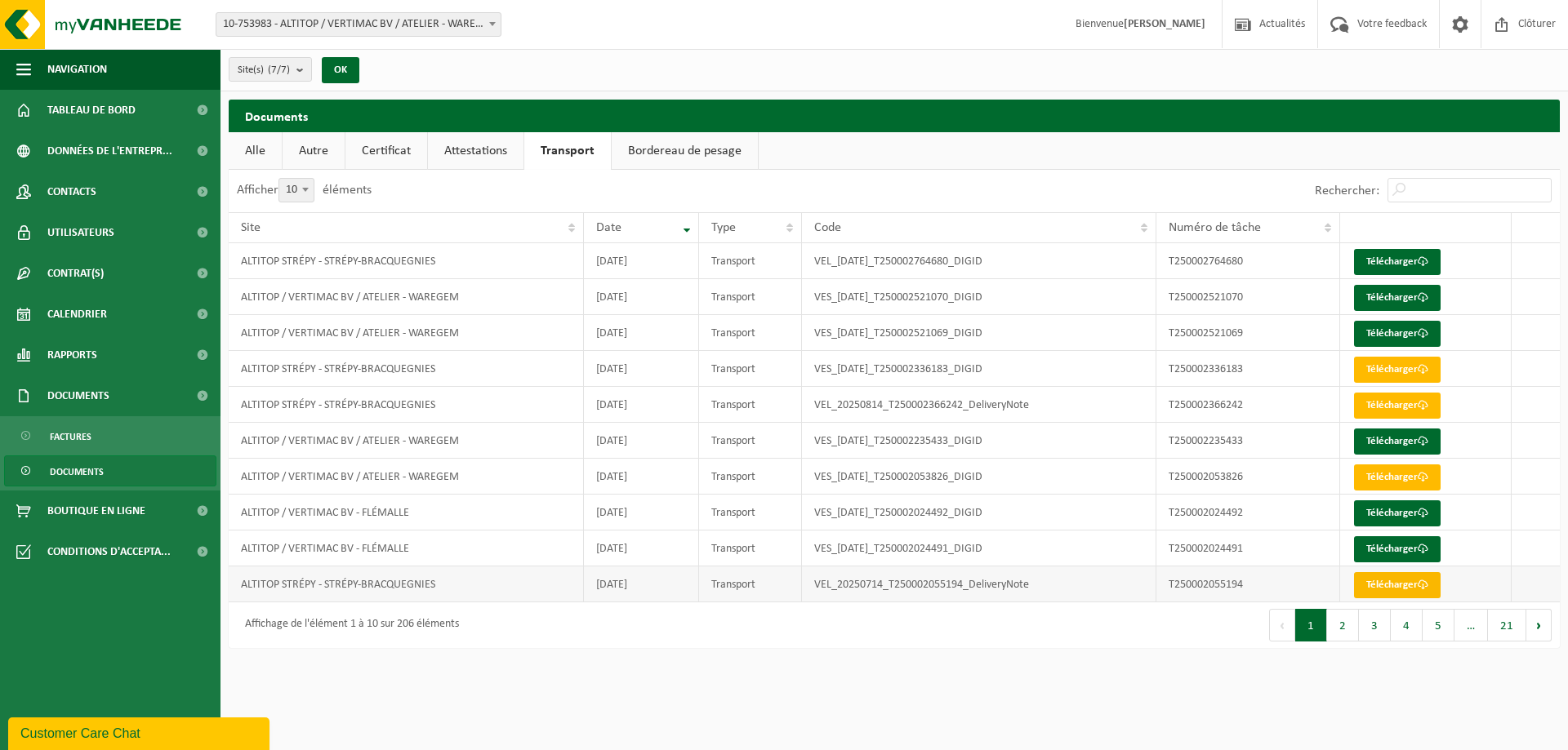
click at [1416, 590] on link "Télécharger" at bounding box center [1397, 585] width 87 height 26
click at [1352, 627] on button "2" at bounding box center [1343, 625] width 32 height 32
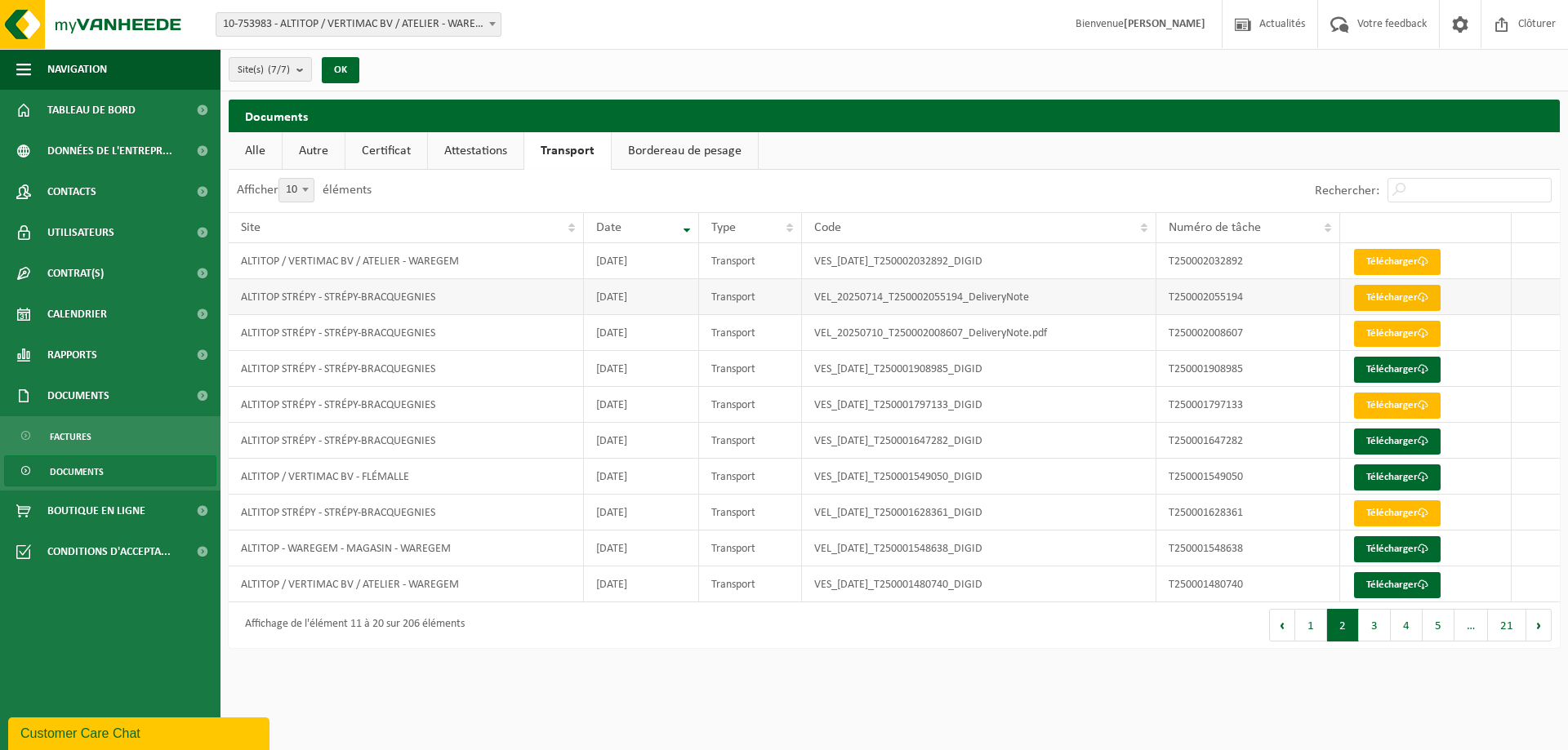
click at [1421, 297] on span at bounding box center [1423, 298] width 11 height 11
click at [1402, 334] on link "Télécharger" at bounding box center [1397, 334] width 87 height 26
